Goal: Navigation & Orientation: Find specific page/section

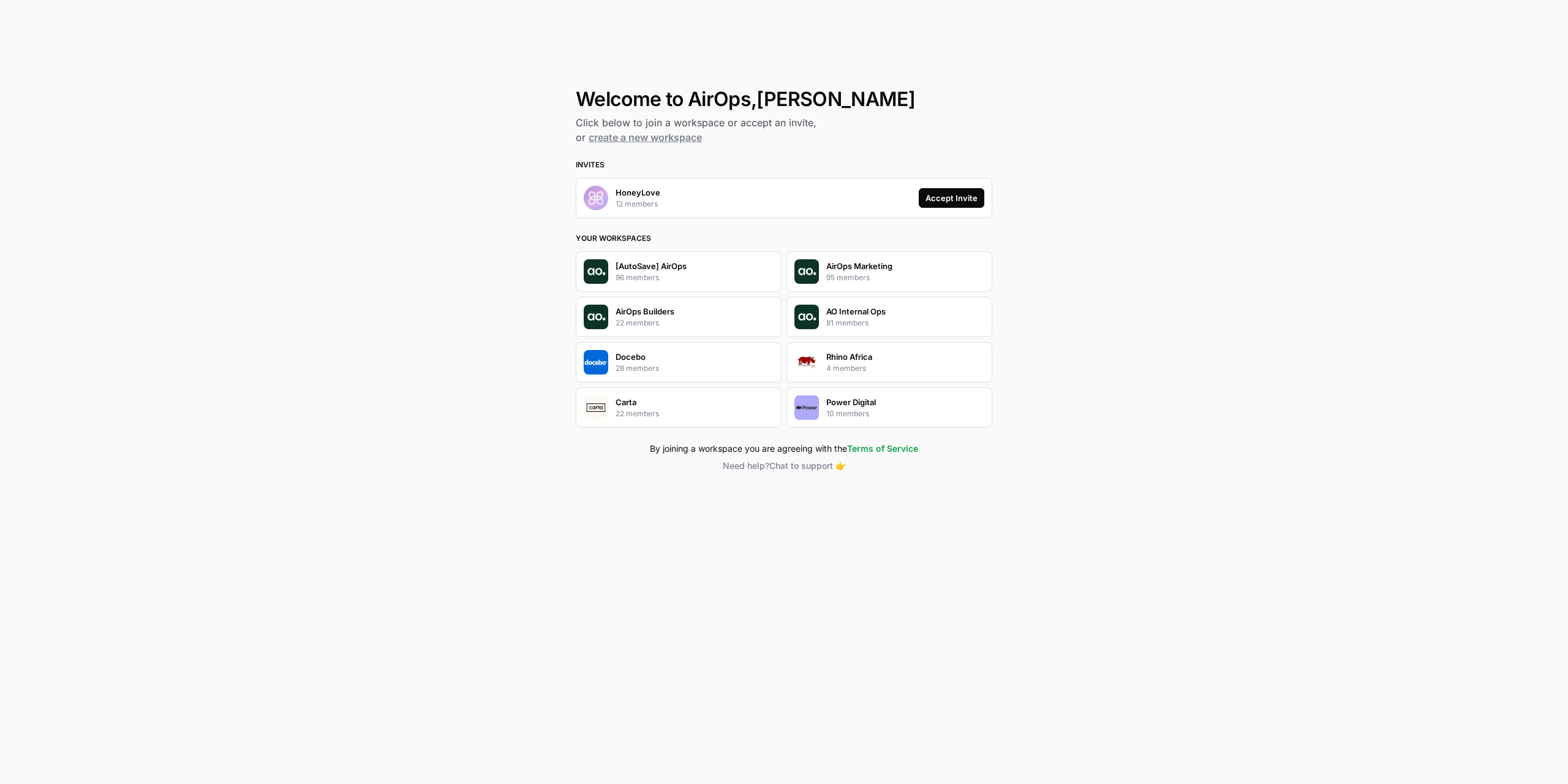
click at [954, 192] on div "Accept Invite" at bounding box center [951, 198] width 52 height 13
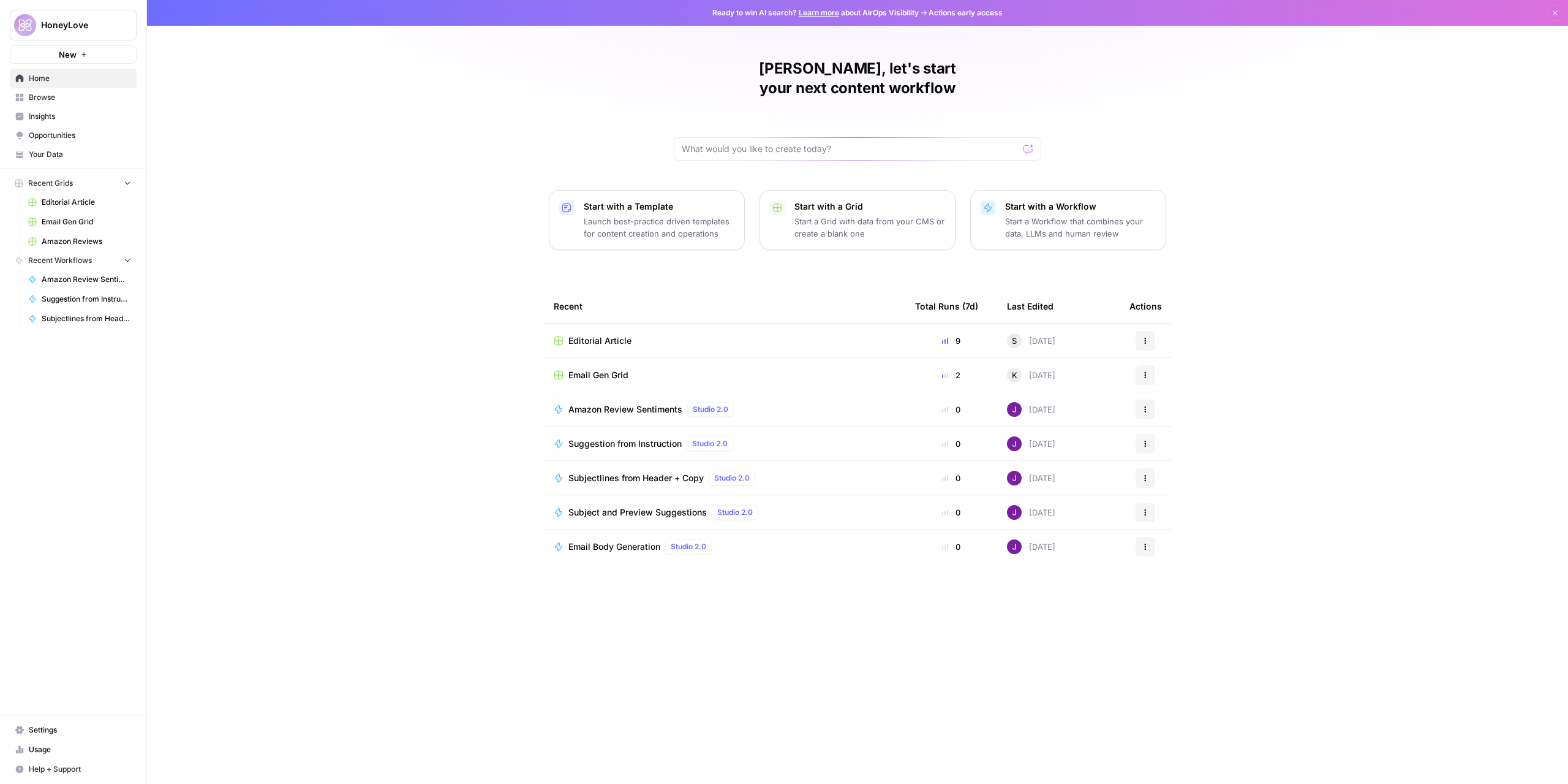
click at [88, 77] on span "Home" at bounding box center [80, 79] width 102 height 11
click at [53, 95] on span "Browse" at bounding box center [80, 98] width 102 height 11
